Goal: Task Accomplishment & Management: Complete application form

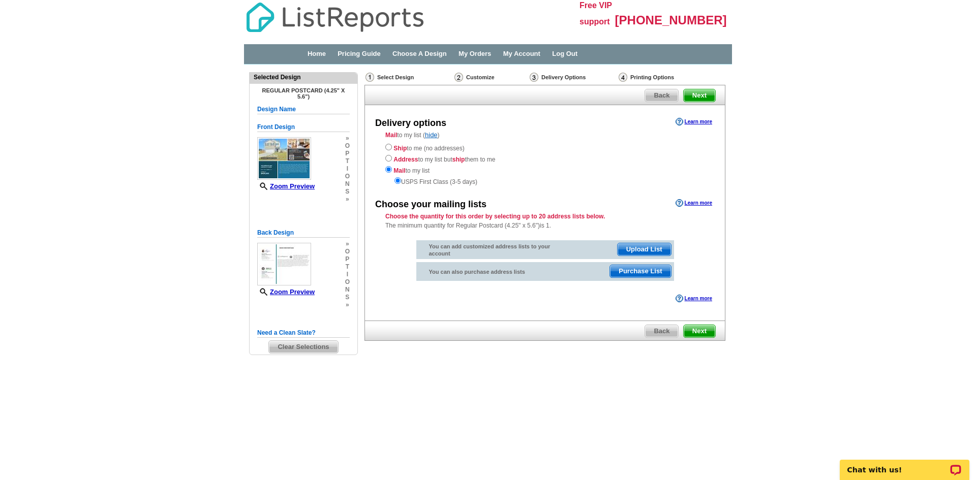
click at [646, 274] on span "Purchase List" at bounding box center [640, 271] width 60 height 12
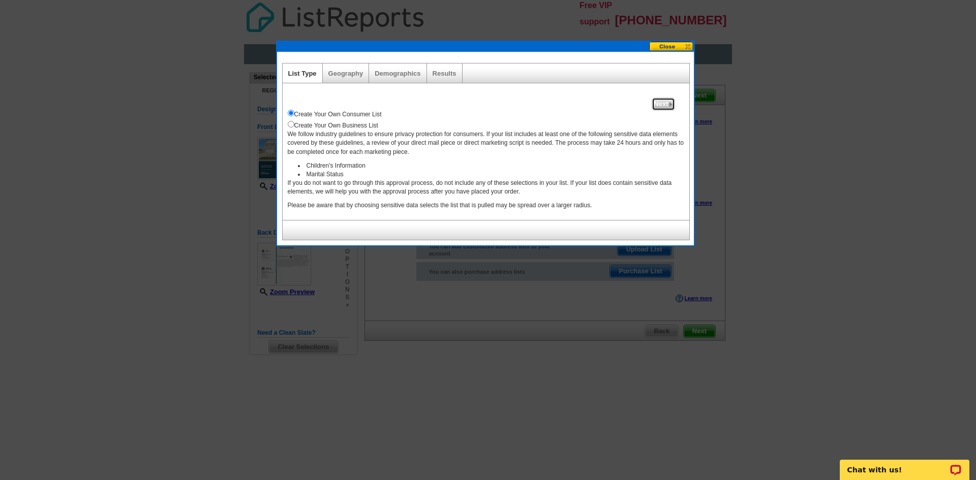
click at [663, 101] on span "Next" at bounding box center [663, 104] width 22 height 12
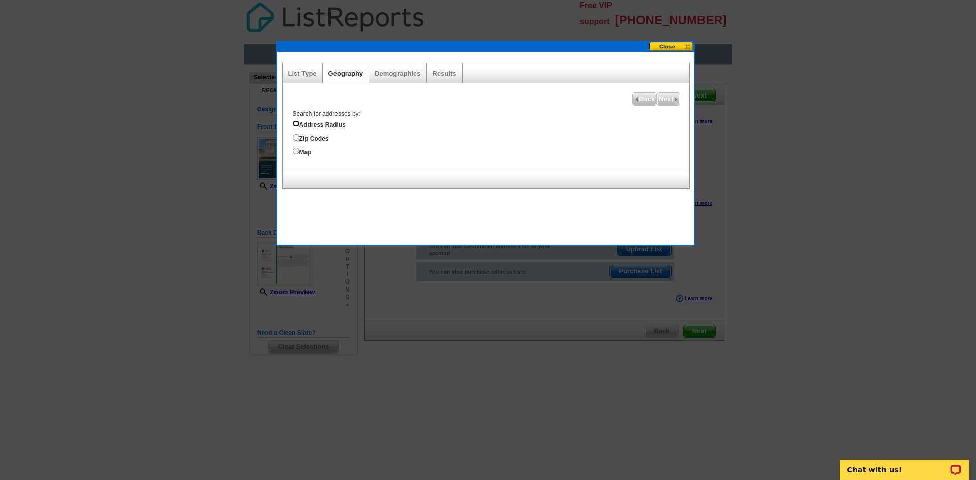
click at [295, 125] on input "Address Radius" at bounding box center [296, 123] width 7 height 7
radio input "true"
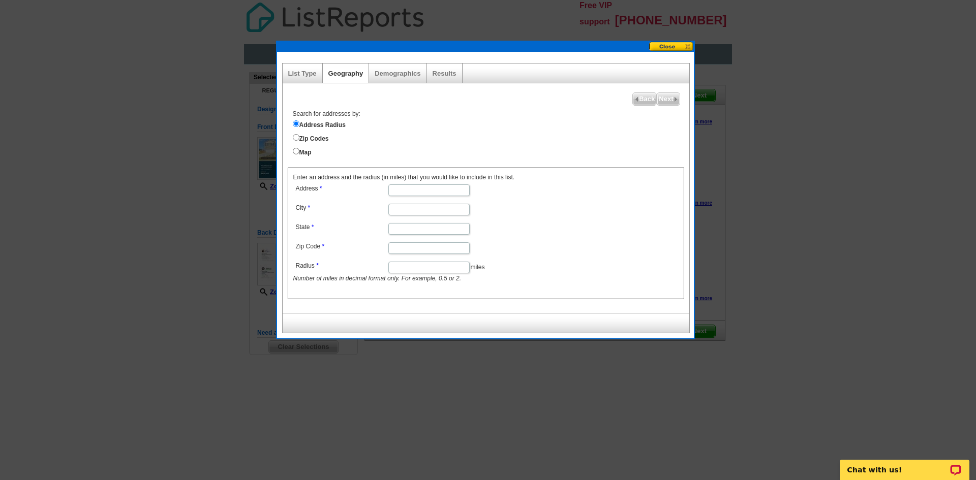
click at [418, 193] on input "Address" at bounding box center [428, 191] width 81 height 12
type input "1010 Peridote Ln"
type input "Ladson"
type input "SC"
type input "29456"
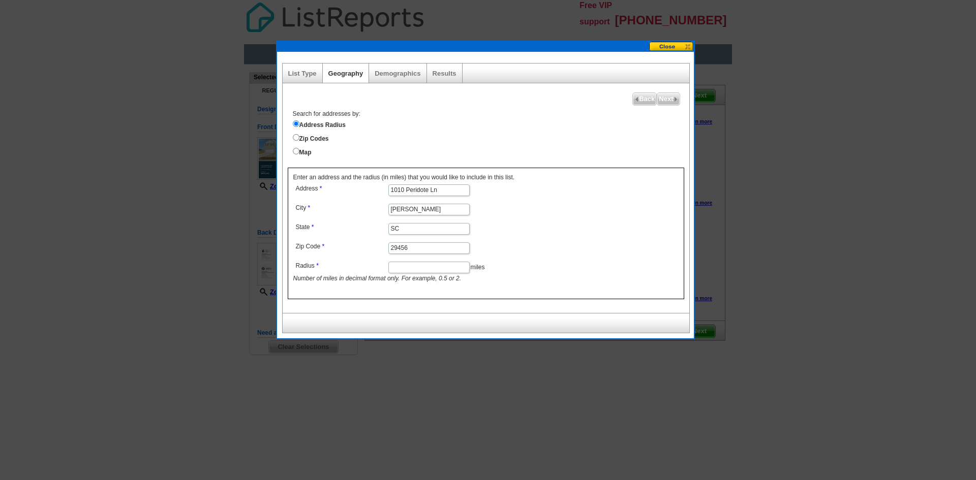
drag, startPoint x: 422, startPoint y: 281, endPoint x: 428, endPoint y: 279, distance: 5.9
click at [424, 273] on input "Radius" at bounding box center [428, 268] width 81 height 12
type input "5"
click at [668, 100] on span "Next" at bounding box center [668, 99] width 22 height 12
select select
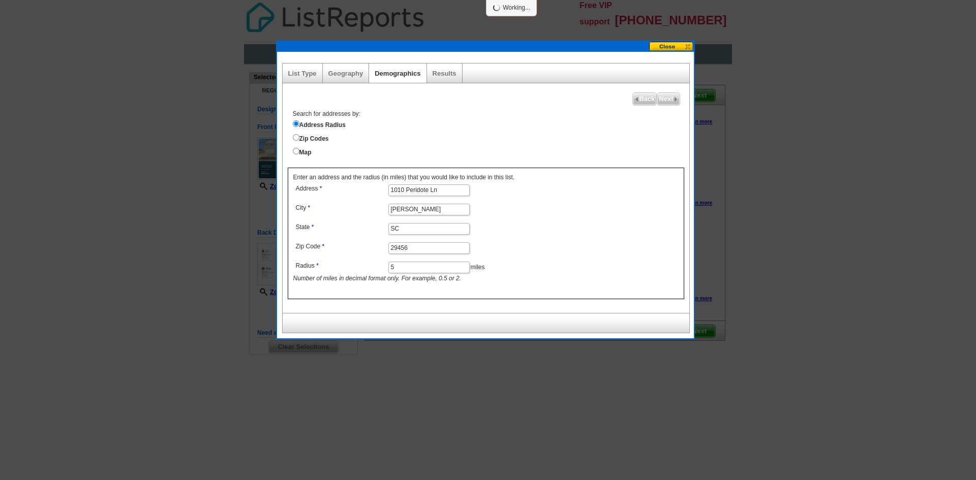
select select
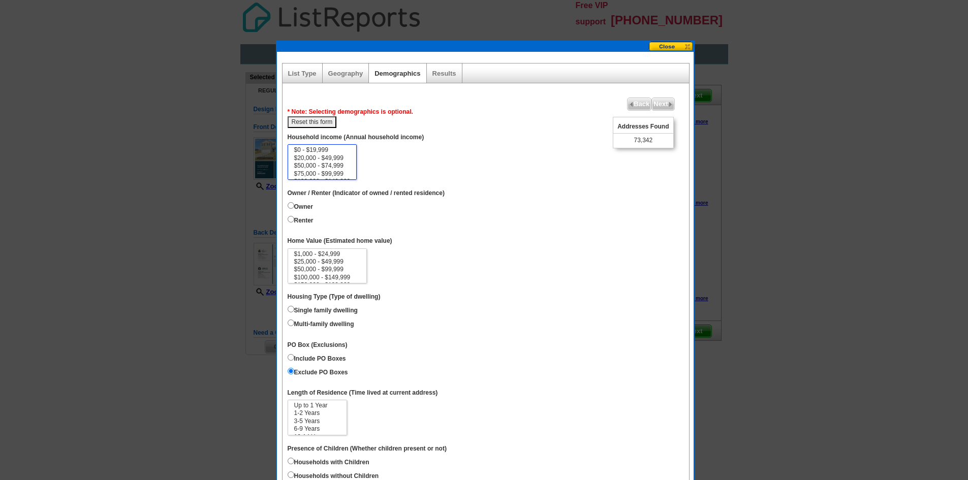
scroll to position [3, 0]
select select "75000-99999"
click at [352, 175] on option "$75,000 - $99,999" at bounding box center [322, 172] width 58 height 8
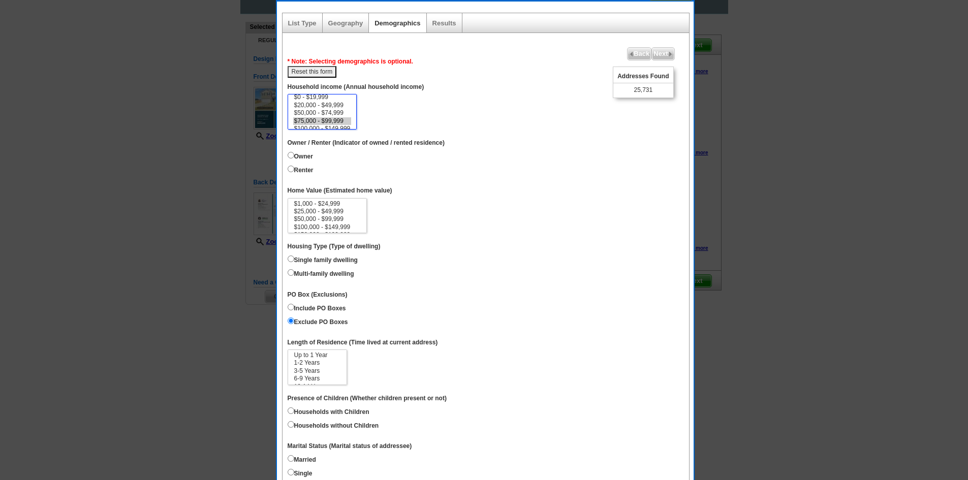
scroll to position [51, 0]
click at [291, 158] on input "Owner" at bounding box center [291, 154] width 7 height 7
radio input "true"
click at [296, 174] on label "Renter" at bounding box center [301, 168] width 26 height 11
click at [294, 172] on input "Renter" at bounding box center [291, 168] width 7 height 7
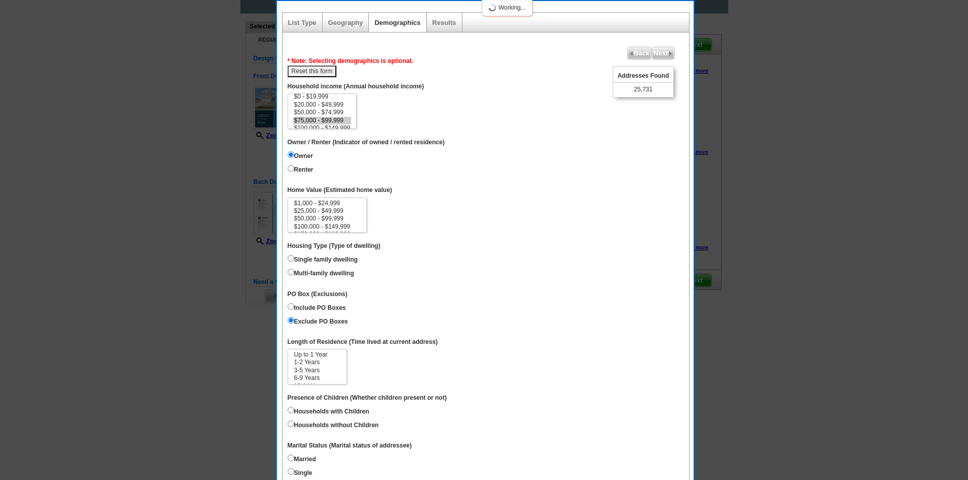
radio input "true"
click at [293, 158] on input "Owner" at bounding box center [291, 154] width 7 height 7
radio input "true"
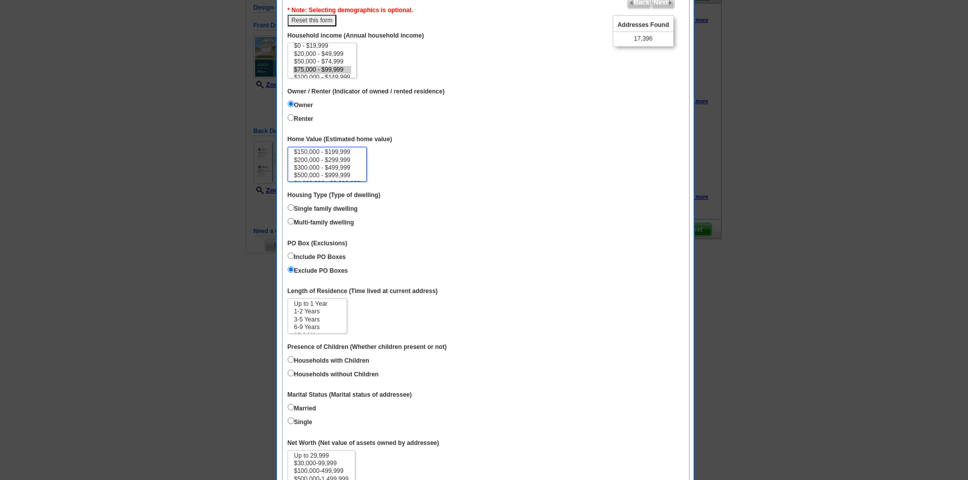
scroll to position [41, 0]
select select "300000-499999"
click at [351, 163] on option "$300,000 - $499,999" at bounding box center [327, 159] width 69 height 8
click at [295, 214] on label "Single family dwelling" at bounding box center [323, 207] width 70 height 11
click at [294, 211] on input "Single family dwelling" at bounding box center [291, 207] width 7 height 7
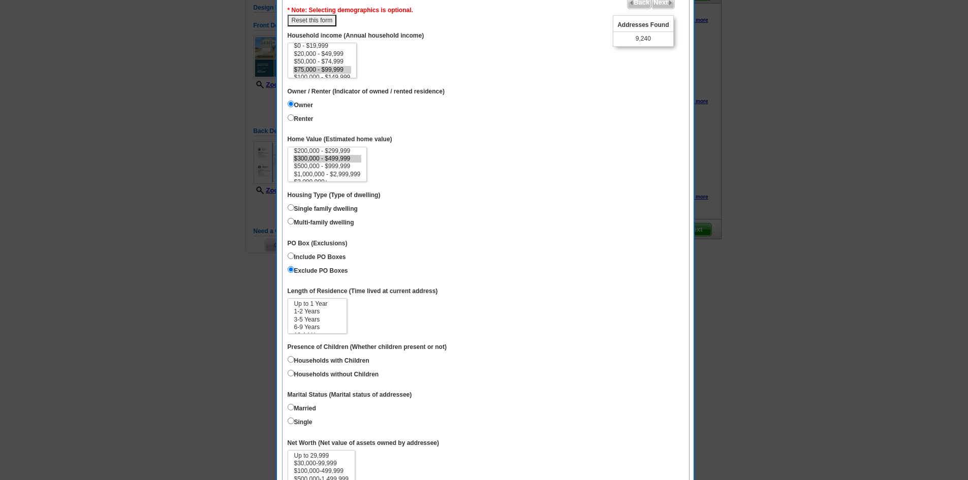
radio input "true"
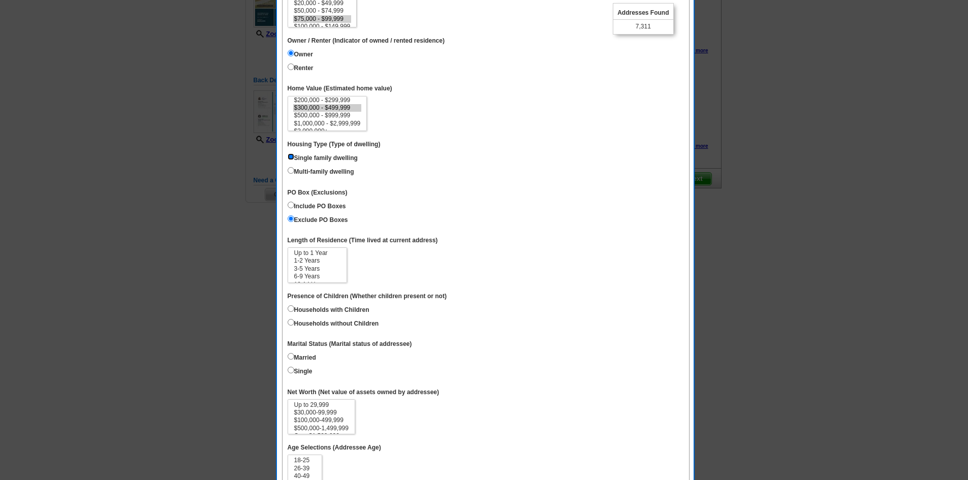
scroll to position [203, 0]
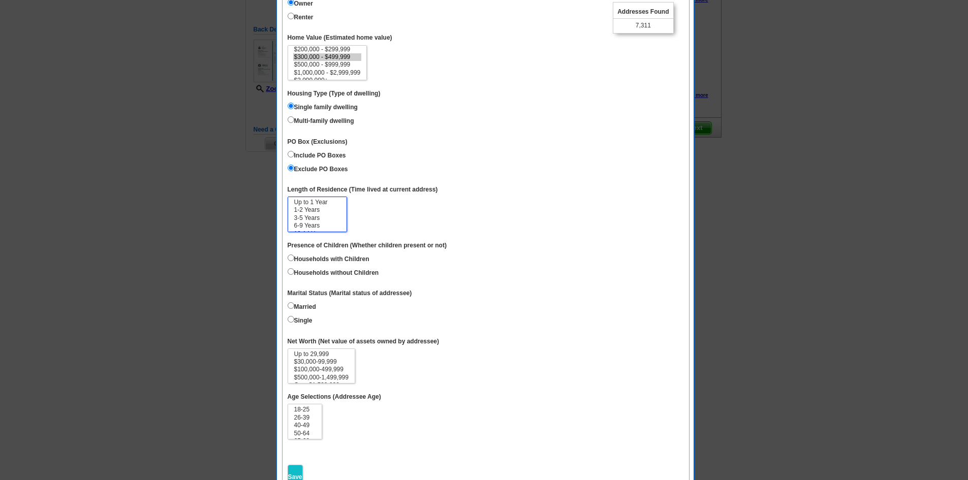
select select "3-5"
click at [317, 222] on option "3-5 Years" at bounding box center [317, 219] width 48 height 8
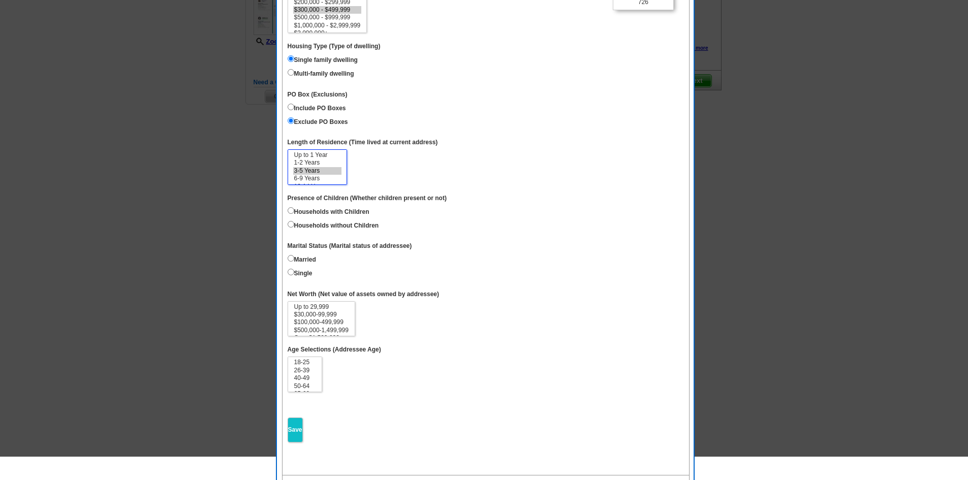
scroll to position [254, 0]
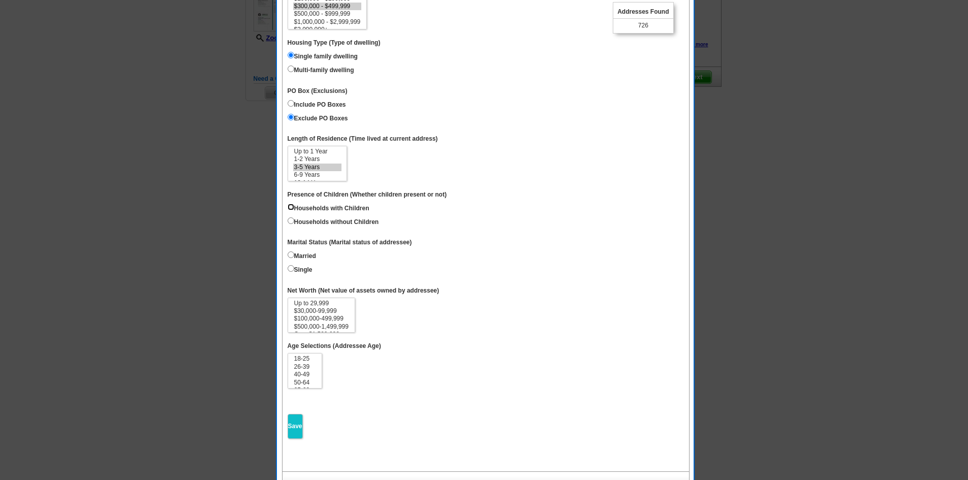
click at [290, 210] on input "Households with Children" at bounding box center [291, 207] width 7 height 7
radio input "true"
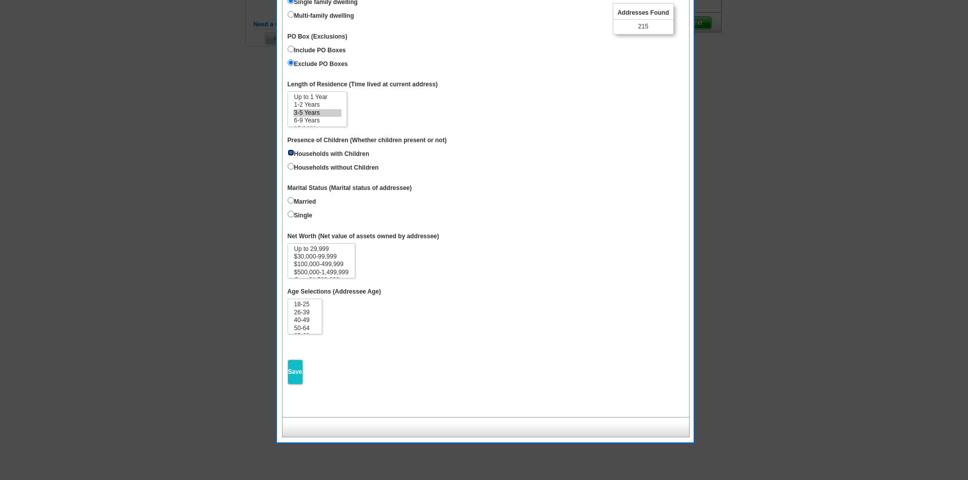
scroll to position [310, 0]
click at [292, 203] on input "Married" at bounding box center [291, 199] width 7 height 7
radio input "true"
click at [313, 316] on option "26-39" at bounding box center [305, 312] width 24 height 8
select select "26-39"
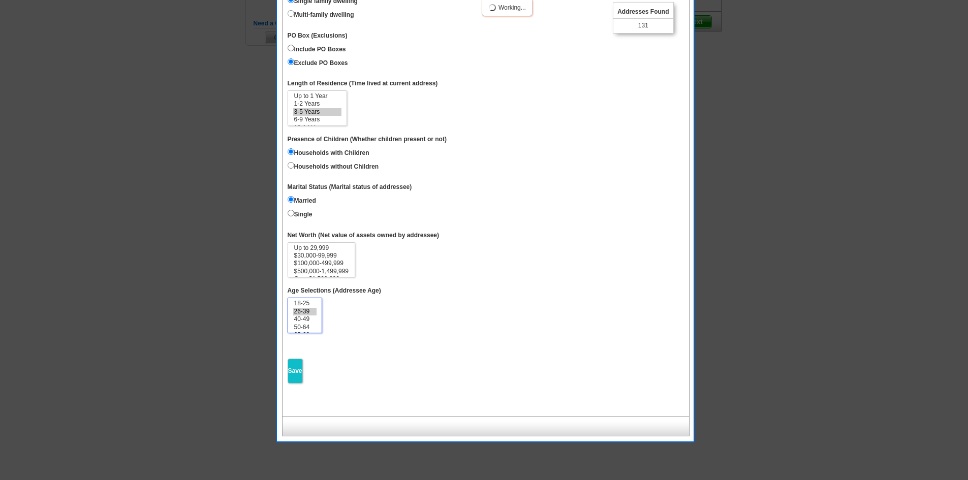
click at [313, 323] on option "40-49" at bounding box center [305, 320] width 24 height 8
click at [297, 384] on input "Save" at bounding box center [295, 371] width 15 height 25
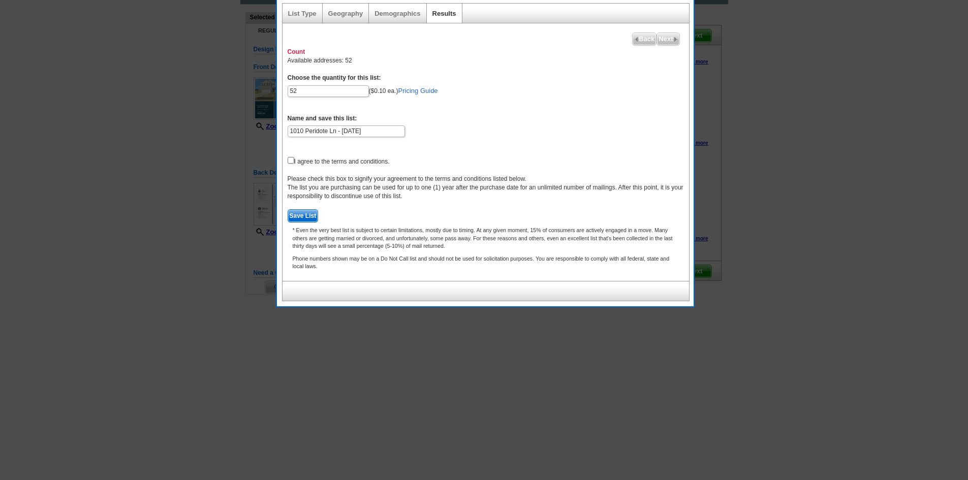
scroll to position [55, 0]
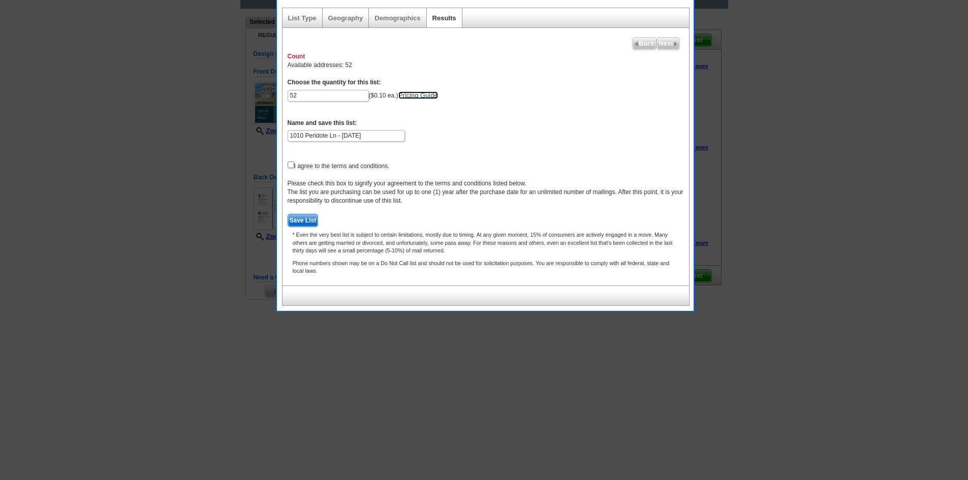
click at [438, 99] on link "Pricing Guide" at bounding box center [419, 96] width 40 height 8
